Goal: Find specific page/section: Find specific page/section

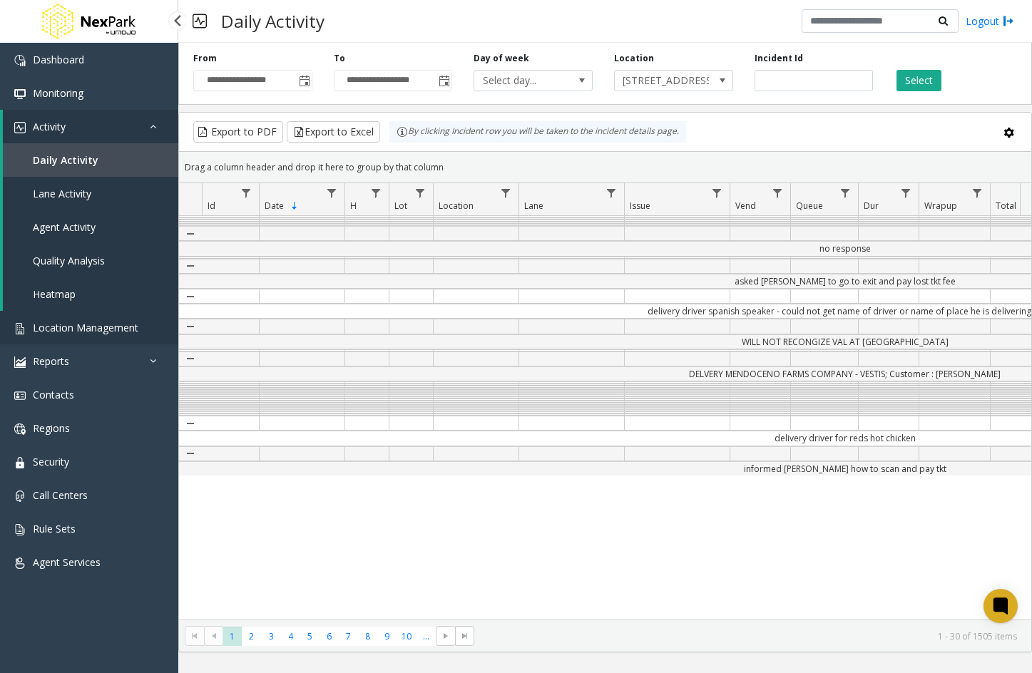
click at [79, 322] on span "Location Management" at bounding box center [86, 328] width 106 height 14
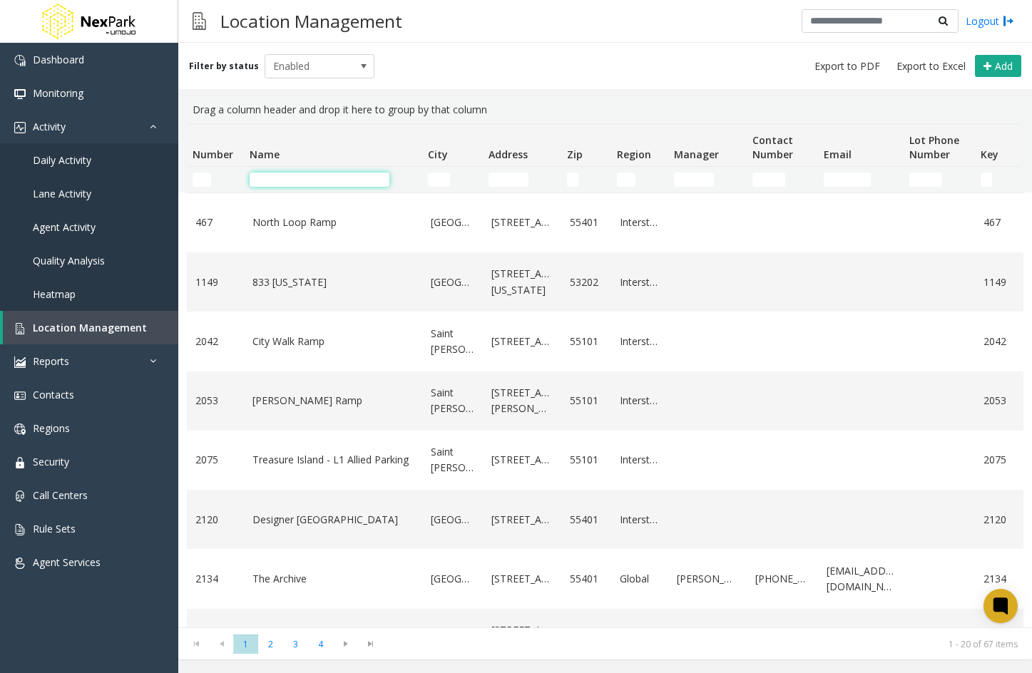
click at [344, 179] on input "Name Filter" at bounding box center [320, 180] width 140 height 14
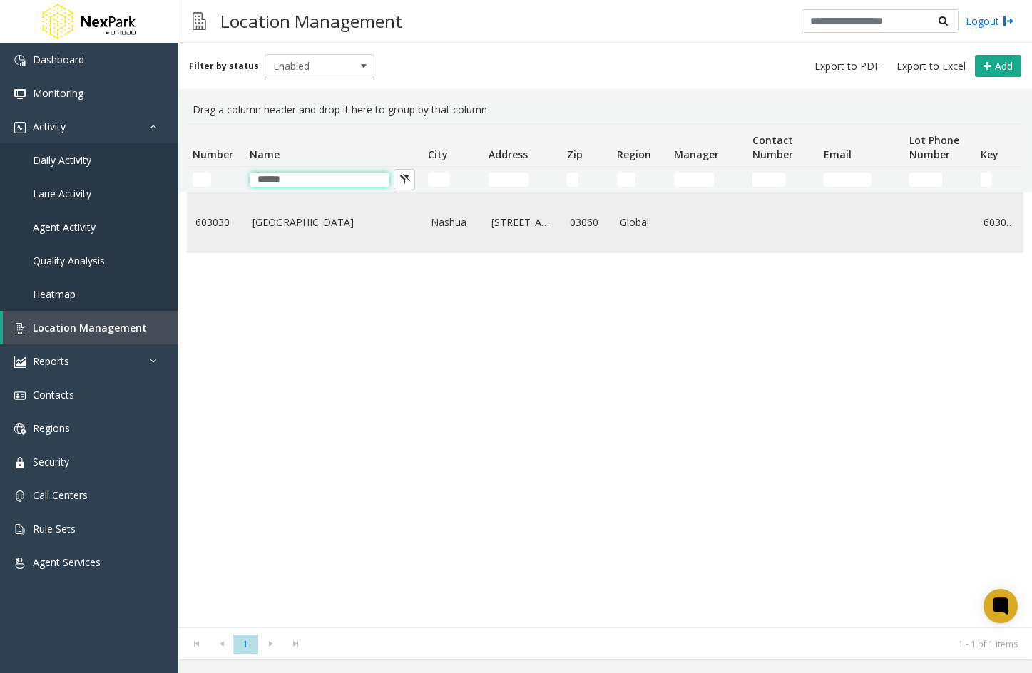
type input "******"
click at [333, 222] on link "[GEOGRAPHIC_DATA]" at bounding box center [332, 223] width 161 height 16
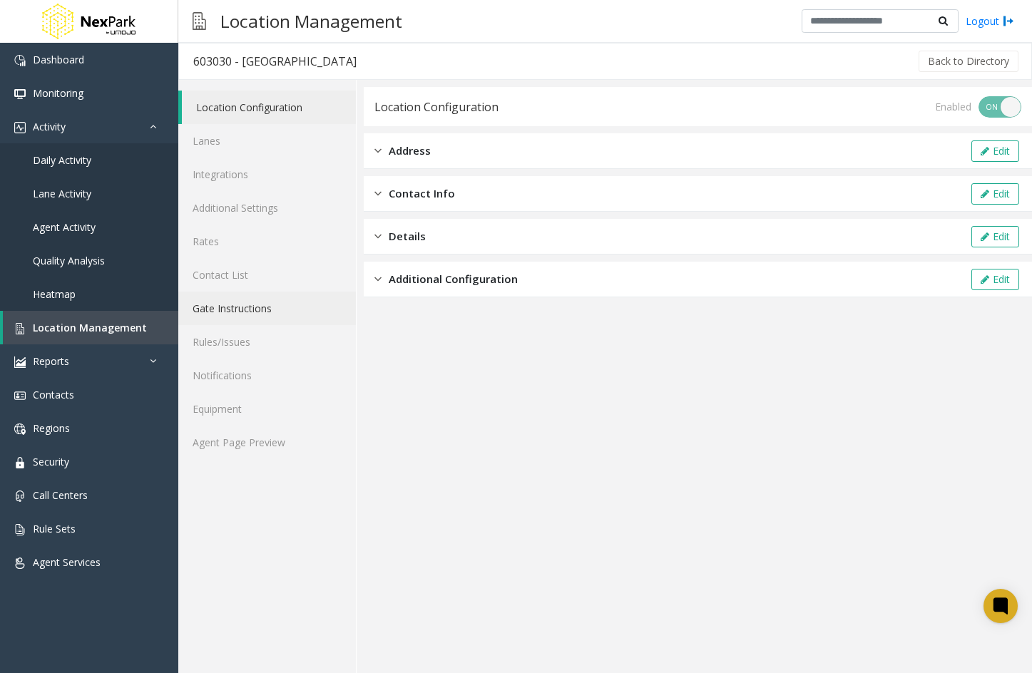
click at [233, 302] on link "Gate Instructions" at bounding box center [267, 309] width 178 height 34
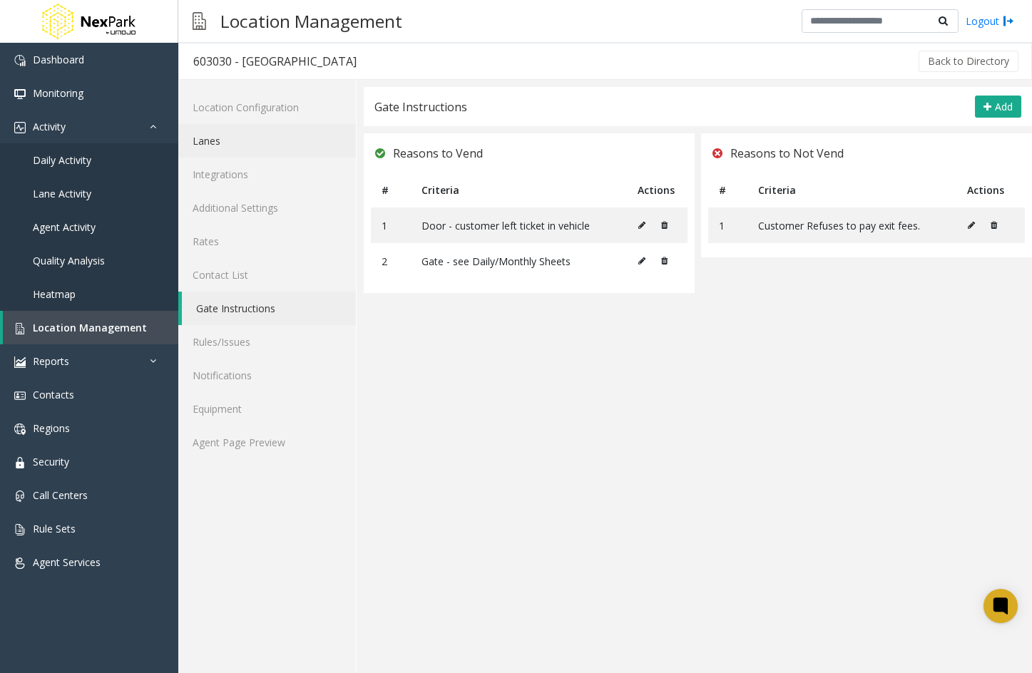
click at [225, 155] on link "Lanes" at bounding box center [267, 141] width 178 height 34
